Goal: Task Accomplishment & Management: Manage account settings

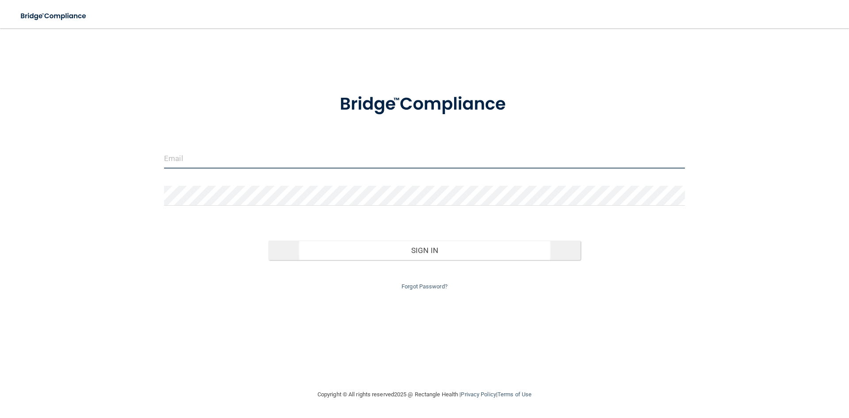
type input "[PERSON_NAME][EMAIL_ADDRESS][DOMAIN_NAME]"
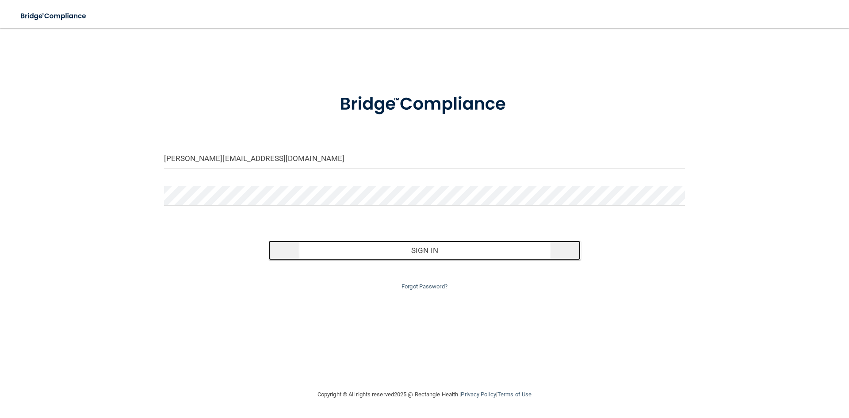
click at [425, 249] on button "Sign In" at bounding box center [424, 250] width 313 height 19
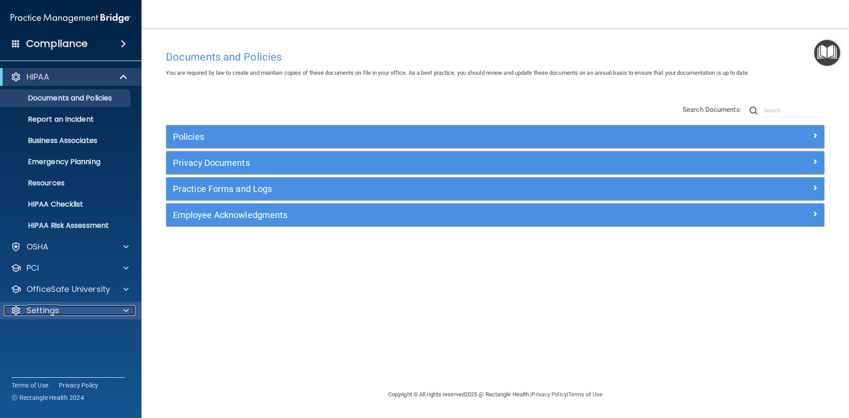
click at [79, 309] on div "Settings" at bounding box center [59, 310] width 110 height 11
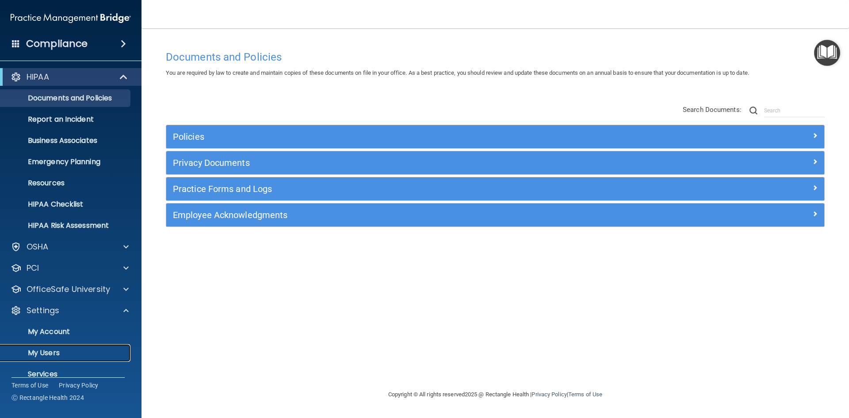
click at [69, 349] on p "My Users" at bounding box center [66, 352] width 121 height 9
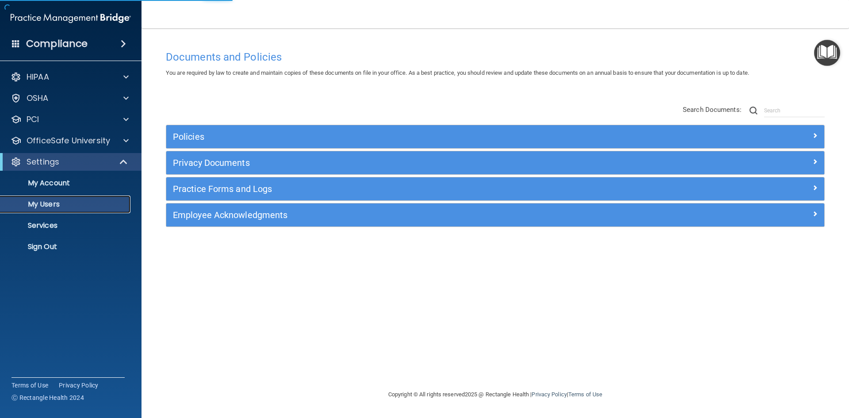
select select "20"
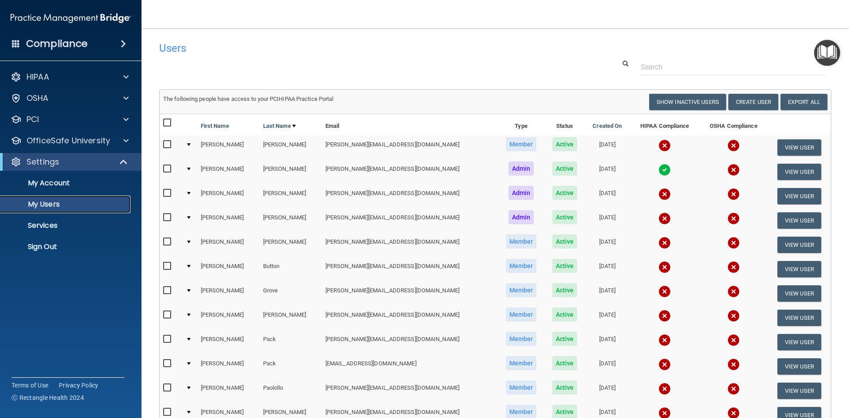
scroll to position [44, 0]
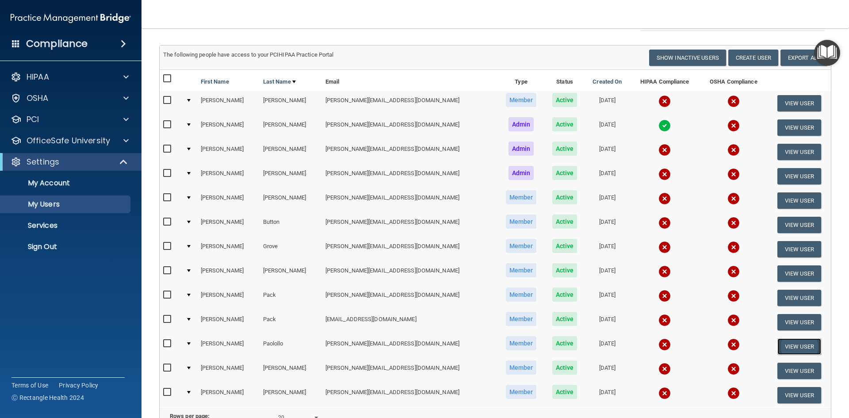
click at [785, 342] on button "View User" at bounding box center [799, 346] width 44 height 16
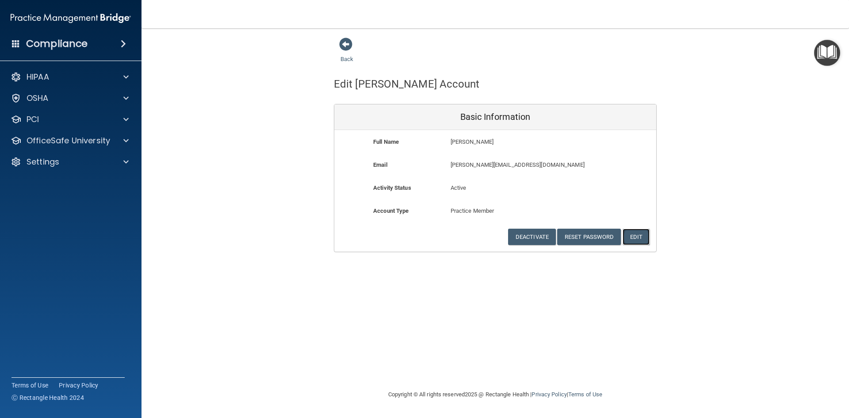
click at [638, 234] on button "Edit" at bounding box center [636, 237] width 27 height 16
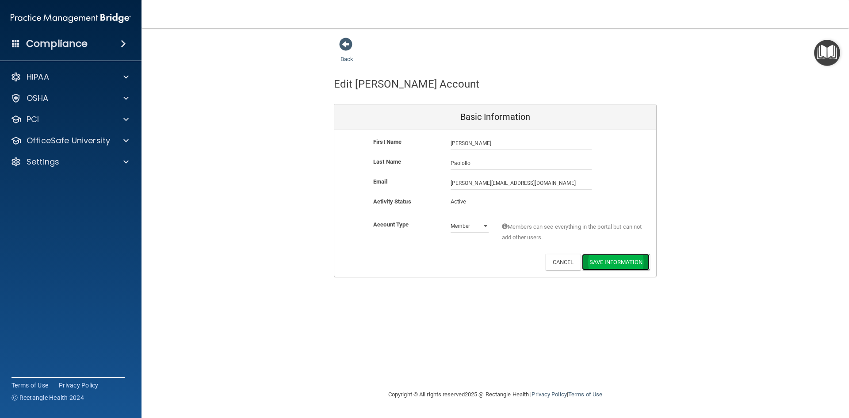
click at [608, 259] on button "Save Information" at bounding box center [616, 262] width 68 height 16
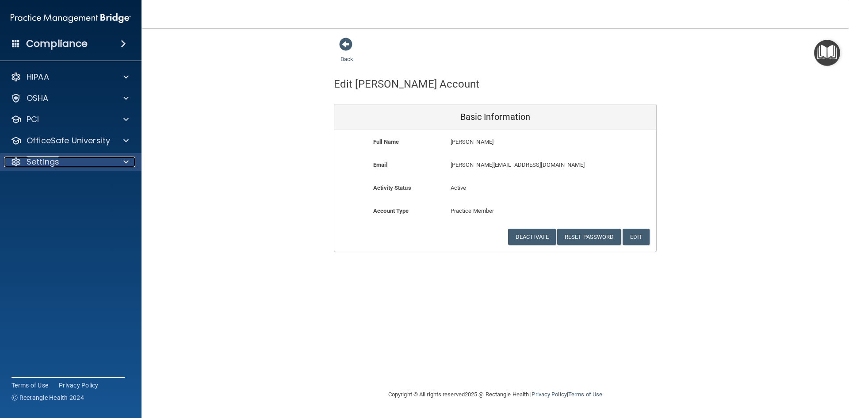
click at [122, 161] on div at bounding box center [125, 162] width 22 height 11
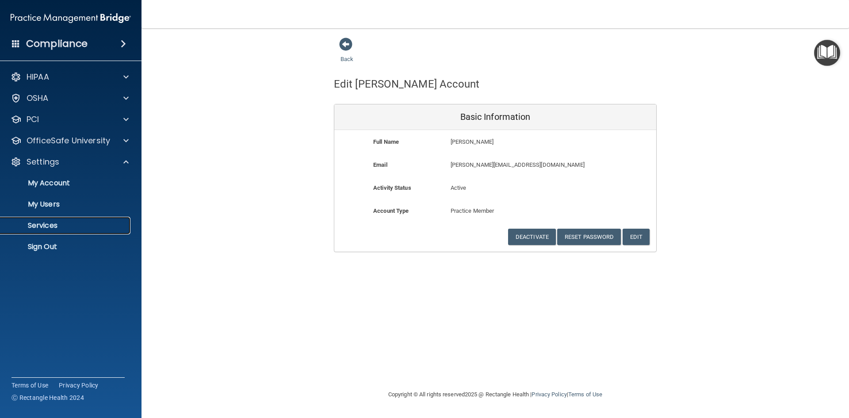
click at [76, 227] on p "Services" at bounding box center [66, 225] width 121 height 9
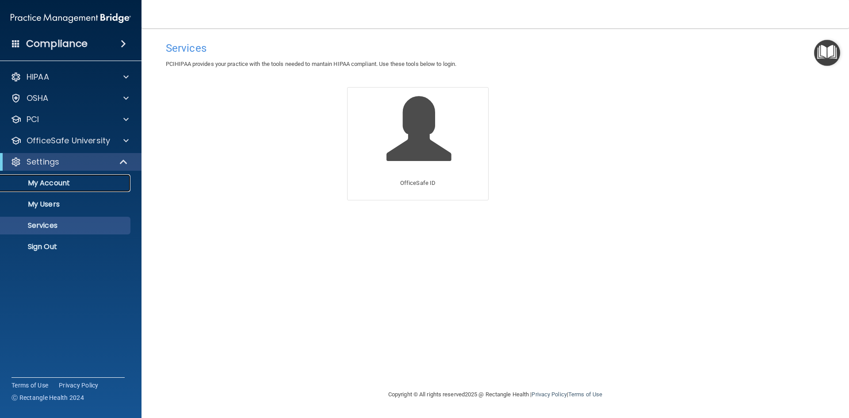
click at [91, 185] on p "My Account" at bounding box center [66, 183] width 121 height 9
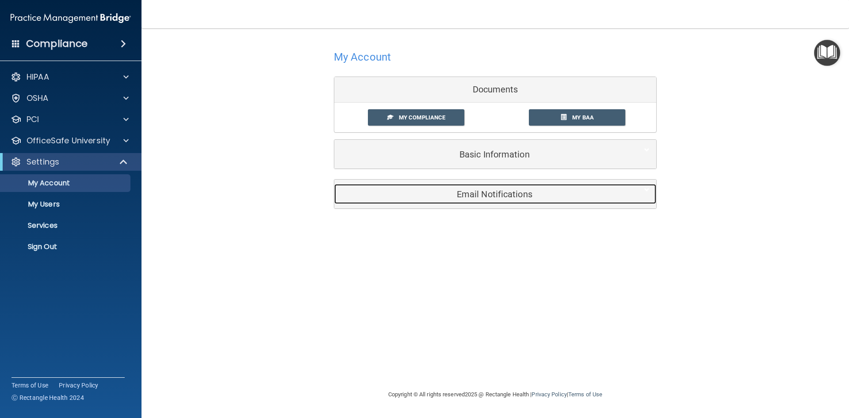
click at [501, 196] on h5 "Email Notifications" at bounding box center [482, 194] width 282 height 10
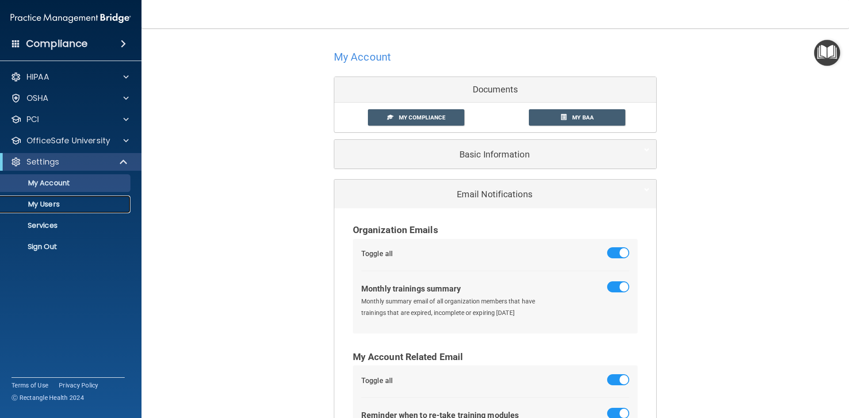
click at [79, 208] on p "My Users" at bounding box center [66, 204] width 121 height 9
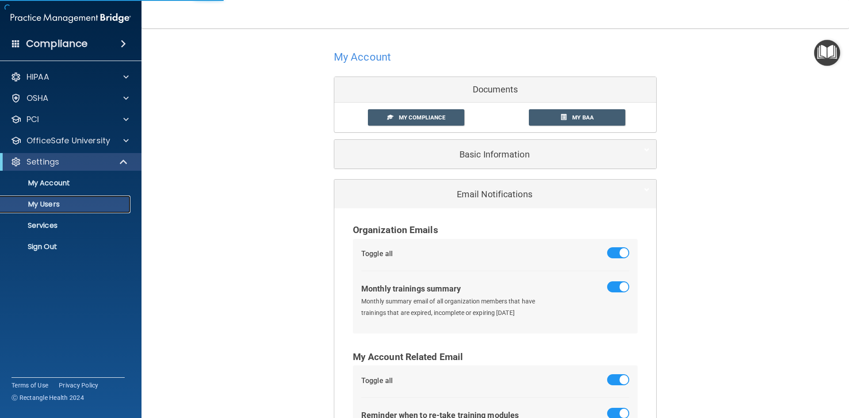
select select "20"
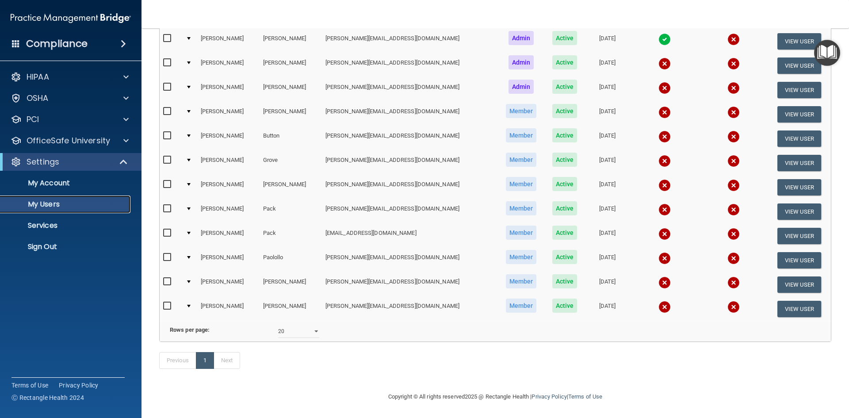
scroll to position [144, 0]
click at [166, 254] on input "checkbox" at bounding box center [168, 257] width 10 height 7
checkbox input "true"
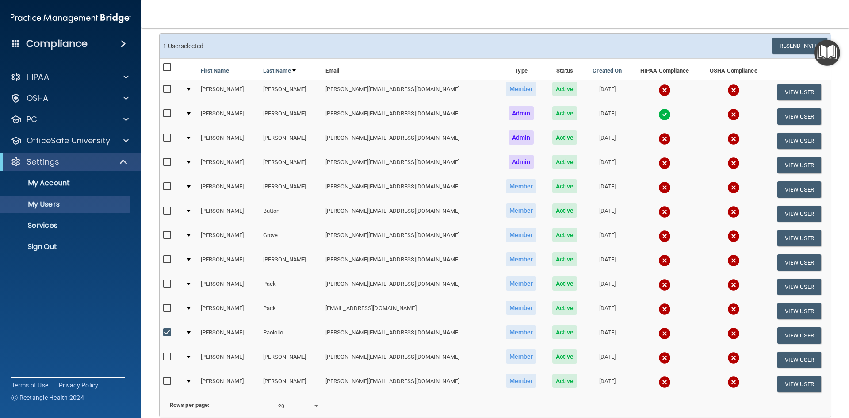
scroll to position [0, 0]
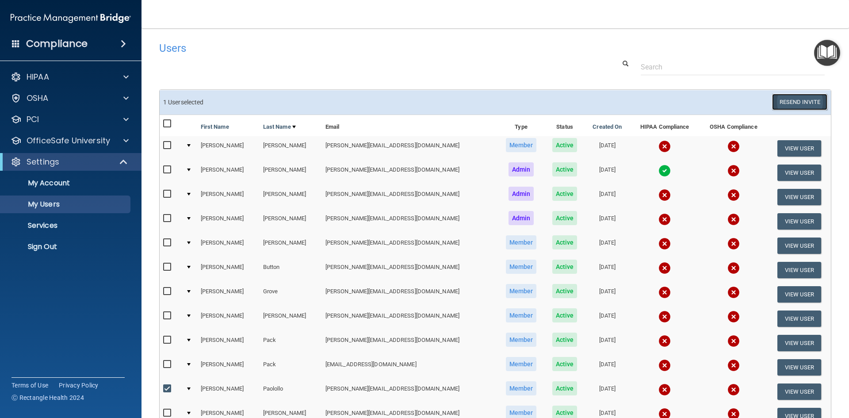
click at [799, 99] on button "Resend Invite" at bounding box center [799, 102] width 55 height 16
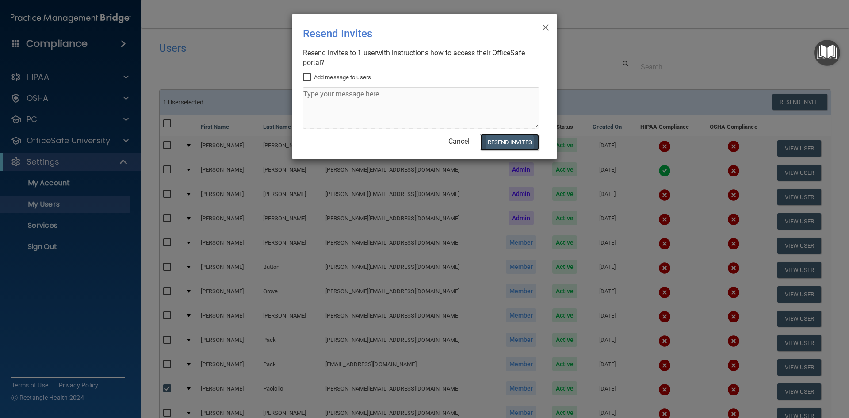
click at [517, 141] on button "Resend Invites" at bounding box center [509, 142] width 59 height 16
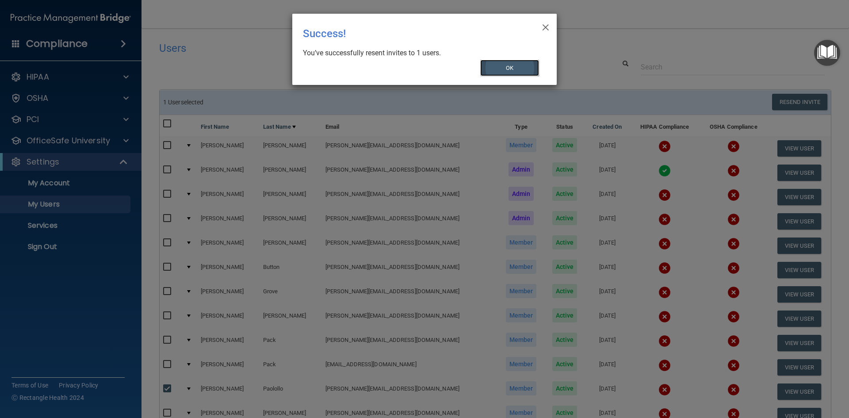
click at [515, 70] on button "OK" at bounding box center [509, 68] width 59 height 16
